Goal: Navigation & Orientation: Find specific page/section

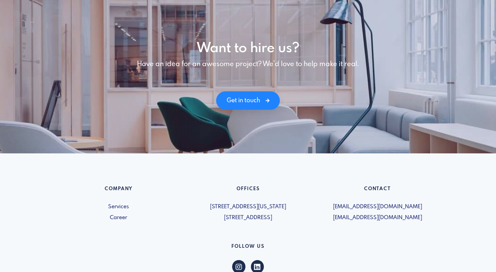
scroll to position [972, 0]
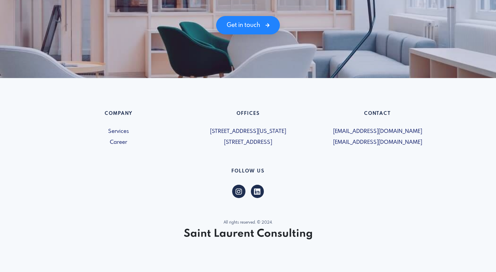
drag, startPoint x: 190, startPoint y: 142, endPoint x: 309, endPoint y: 143, distance: 118.9
click at [309, 143] on div "Offices 5019-1460 Broadway New York, NY 10036, USA 600 - 15 Allstate Parkway Ma…" at bounding box center [247, 129] width 129 height 36
click at [261, 189] on span at bounding box center [257, 189] width 13 height 13
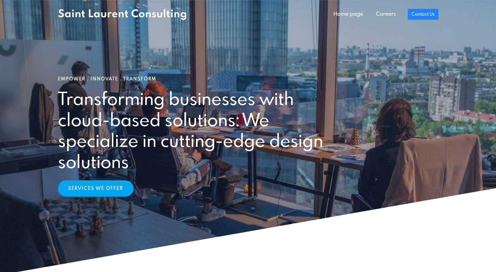
click at [99, 192] on link "Services We Offer" at bounding box center [96, 188] width 76 height 16
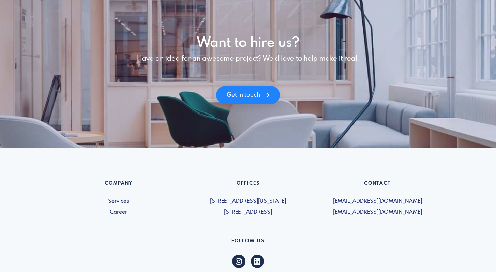
scroll to position [901, 0]
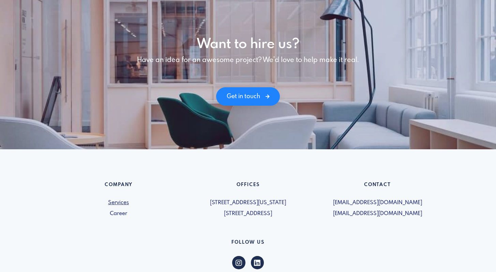
click at [121, 203] on link "Services" at bounding box center [118, 203] width 121 height 8
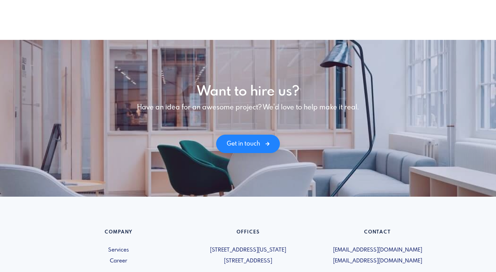
scroll to position [972, 0]
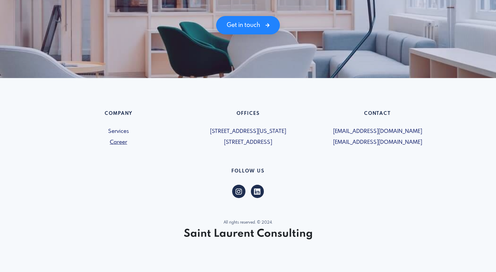
click at [122, 144] on link "Career" at bounding box center [118, 142] width 121 height 8
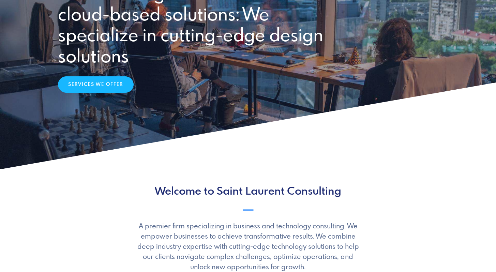
scroll to position [0, 0]
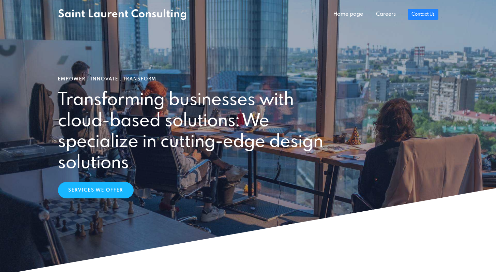
drag, startPoint x: 50, startPoint y: 96, endPoint x: 163, endPoint y: 176, distance: 138.3
click at [163, 176] on section "Empower . Innovate . Transform Transforming businesses with cloud-based solutio…" at bounding box center [248, 137] width 496 height 275
click at [163, 176] on div "Empower . Innovate . Transform Transforming businesses with cloud-based solutio…" at bounding box center [248, 137] width 388 height 122
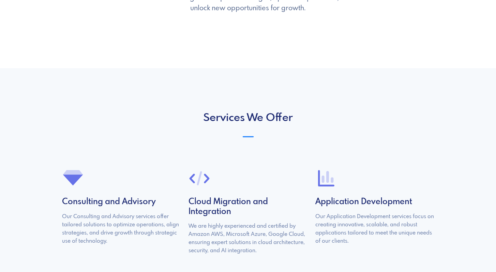
scroll to position [463, 0]
